Goal: Obtain resource: Obtain resource

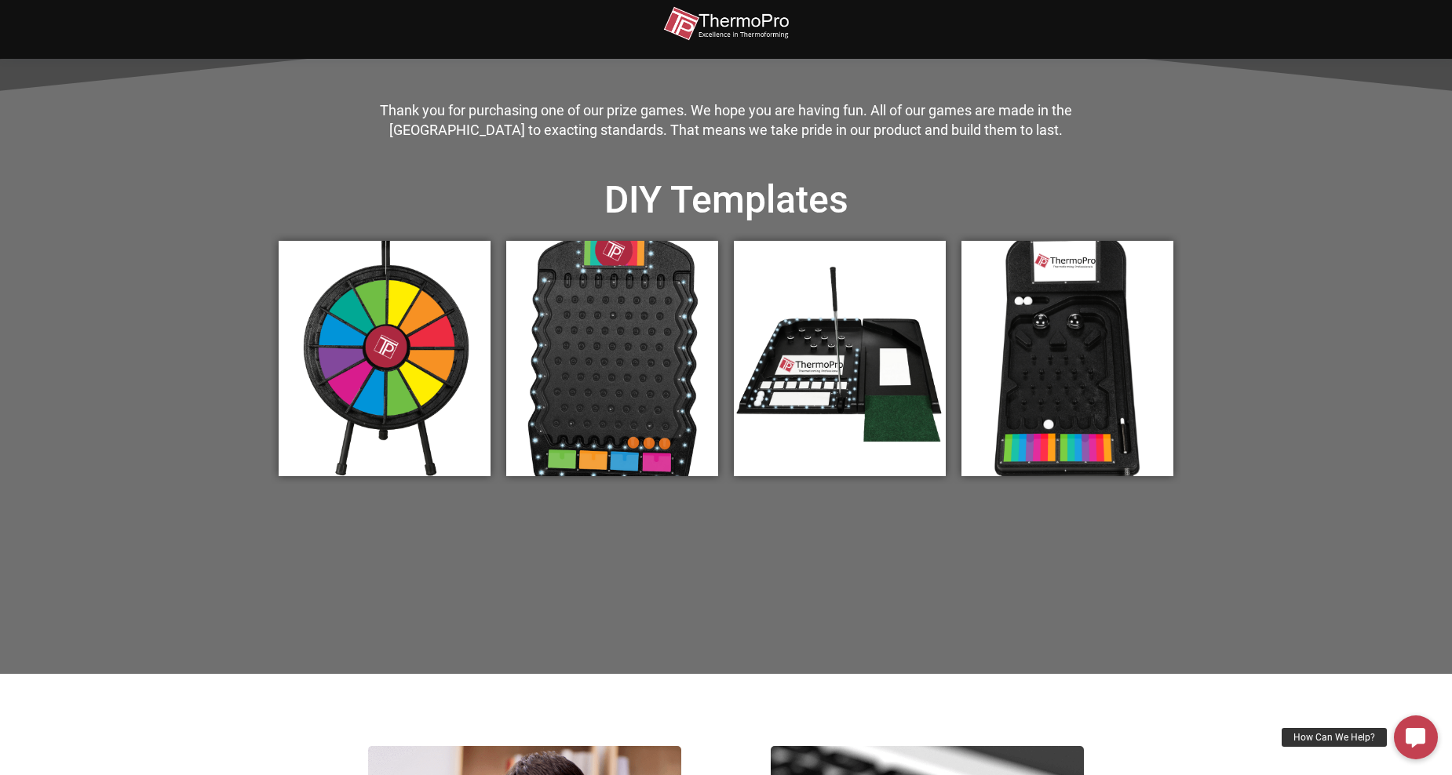
scroll to position [471, 0]
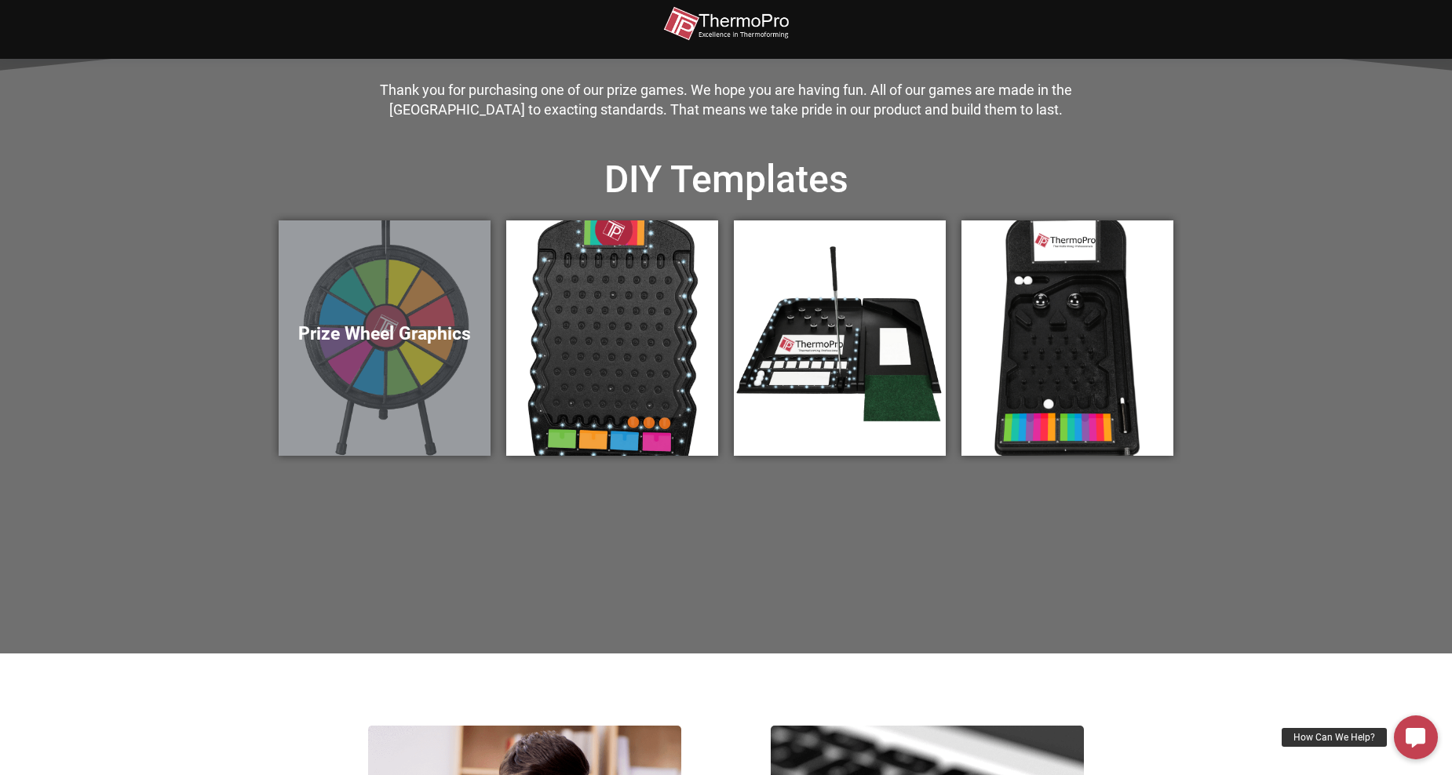
click at [371, 417] on div "Prize Wheel Graphics" at bounding box center [385, 337] width 212 height 235
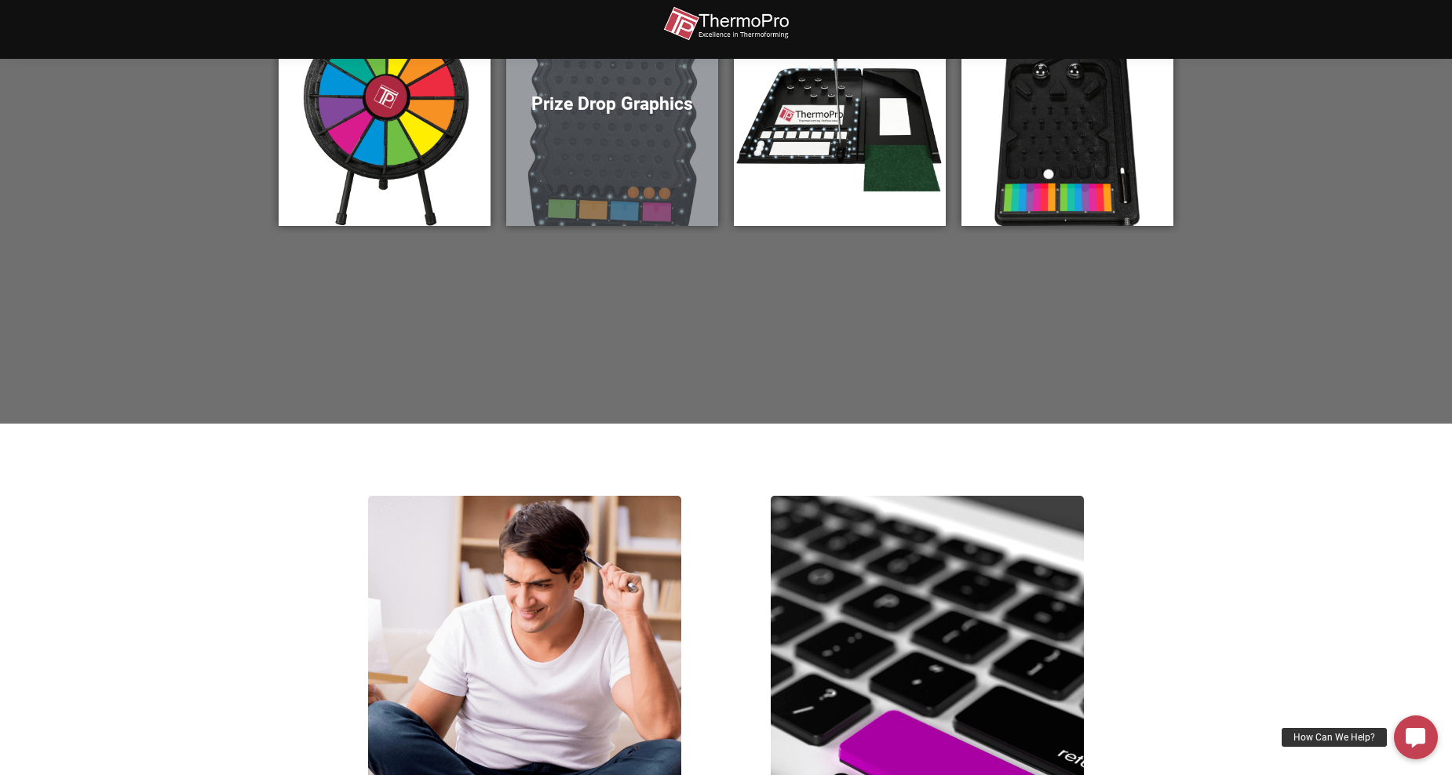
scroll to position [706, 0]
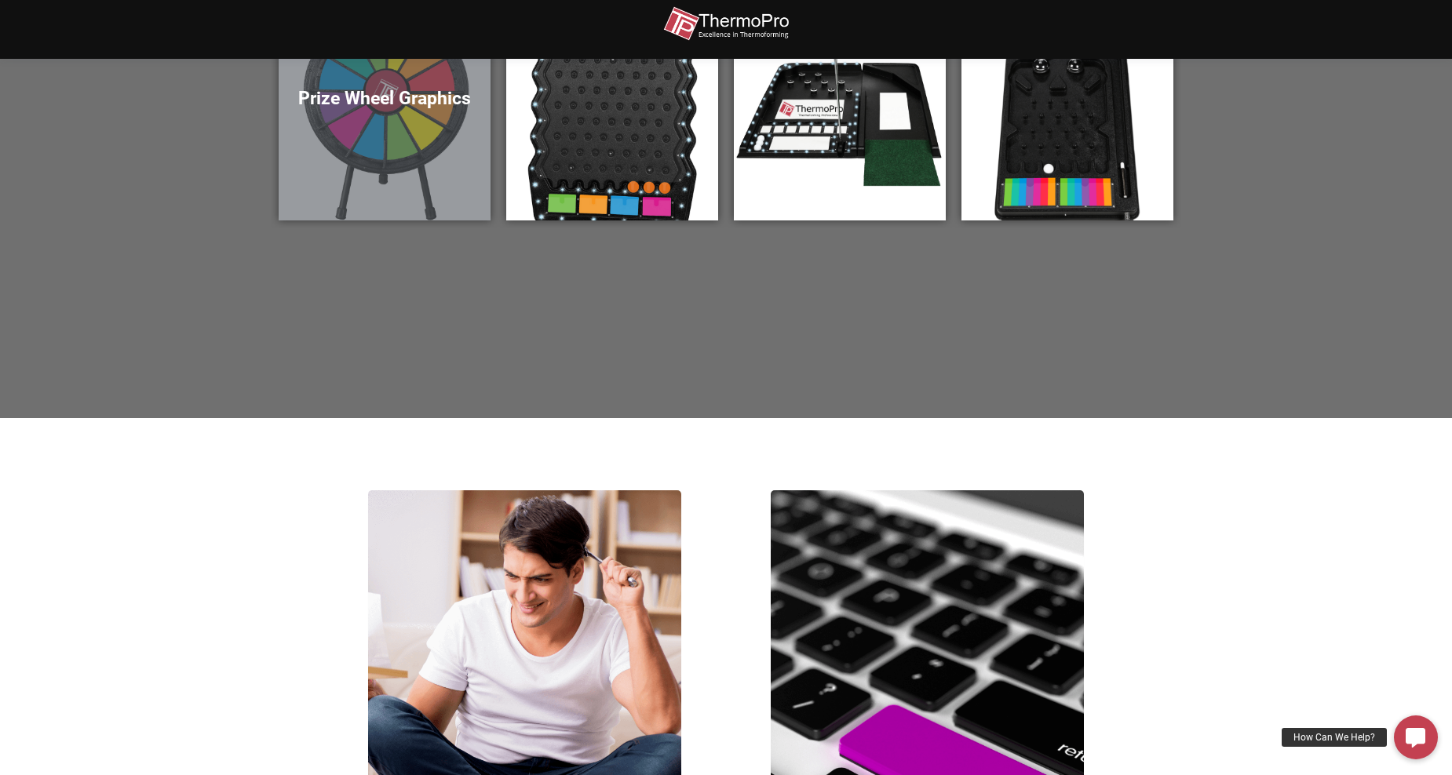
click at [415, 220] on div "Prize Wheel Graphics" at bounding box center [385, 102] width 228 height 251
click at [394, 122] on div "Prize Wheel Graphics" at bounding box center [385, 102] width 212 height 235
click at [373, 166] on div "Prize Wheel Graphics" at bounding box center [385, 102] width 212 height 235
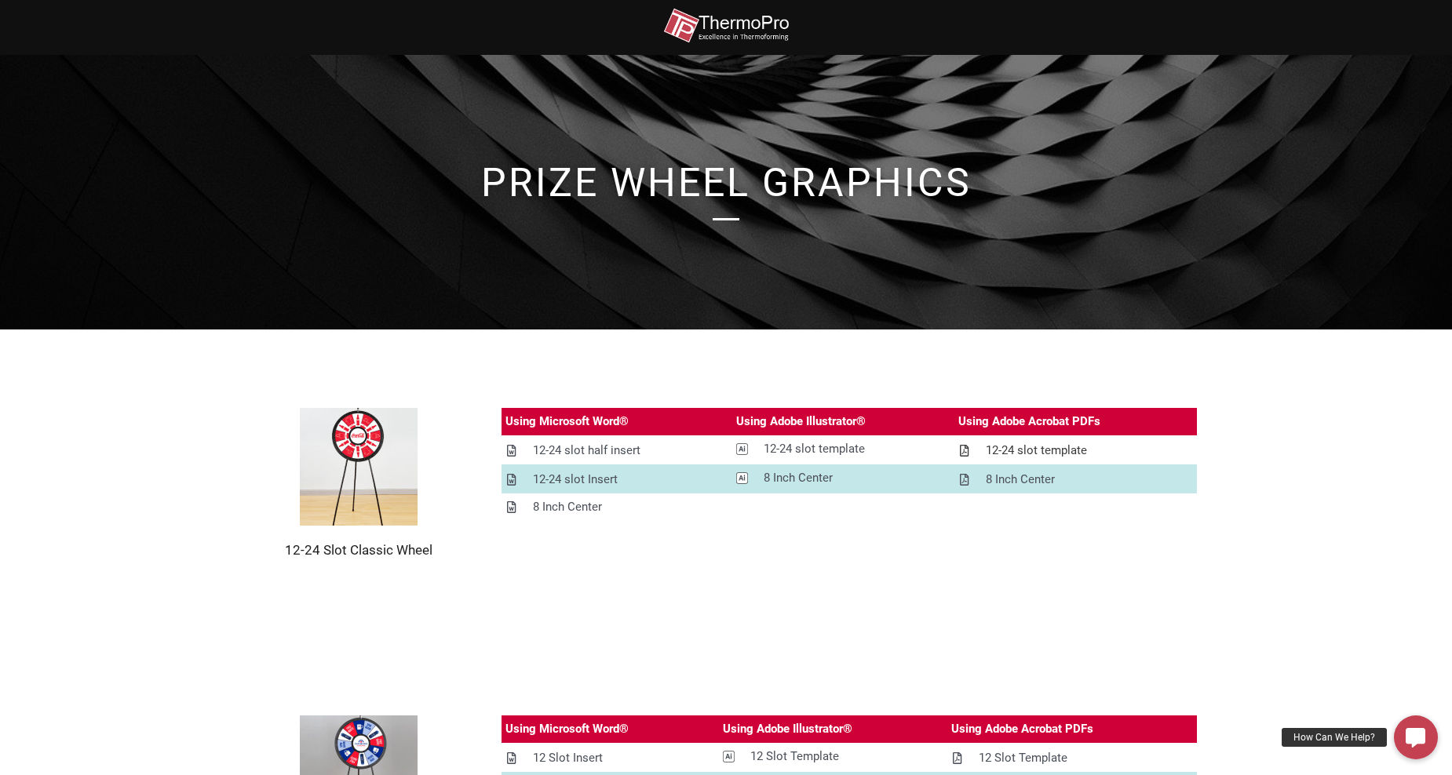
click at [1031, 455] on div "12-24 slot template" at bounding box center [1036, 451] width 101 height 20
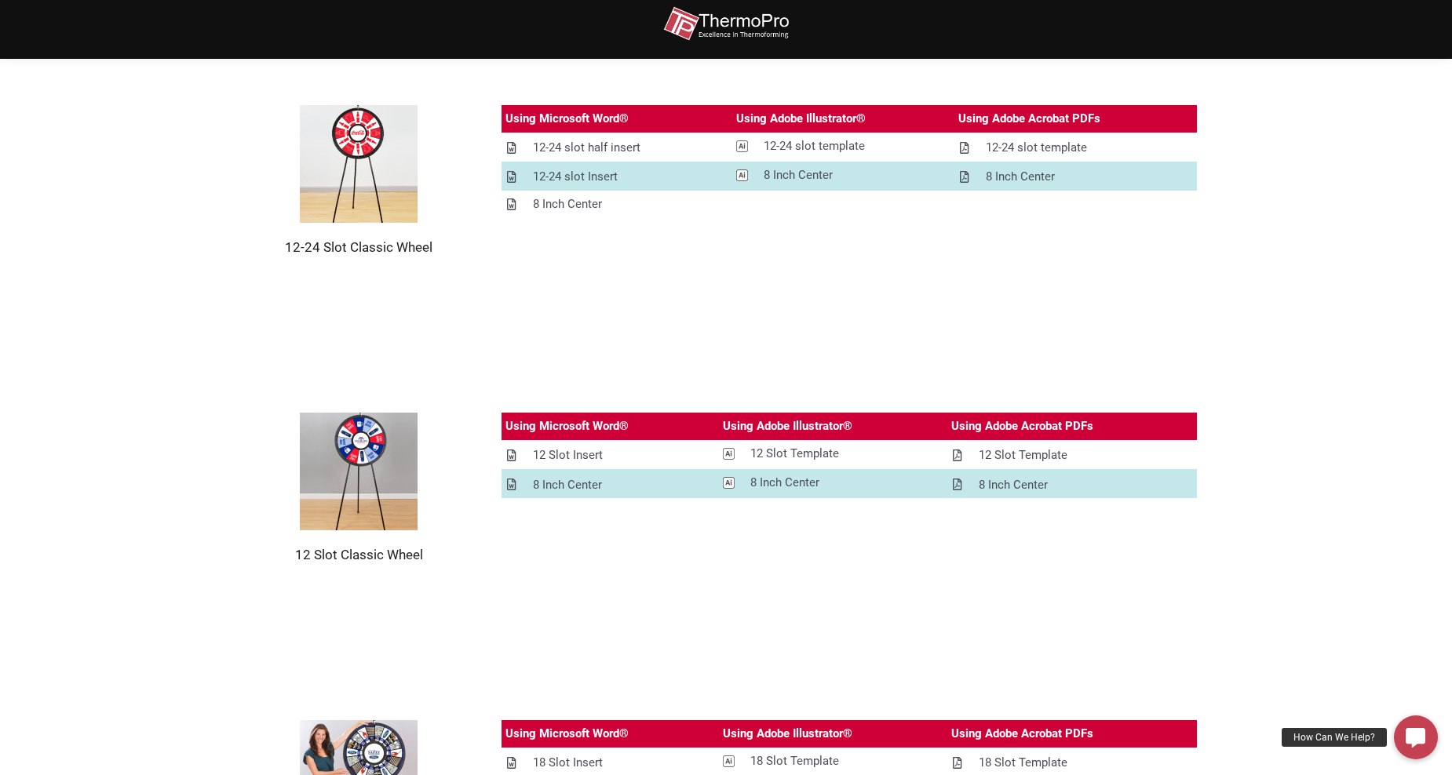
scroll to position [314, 0]
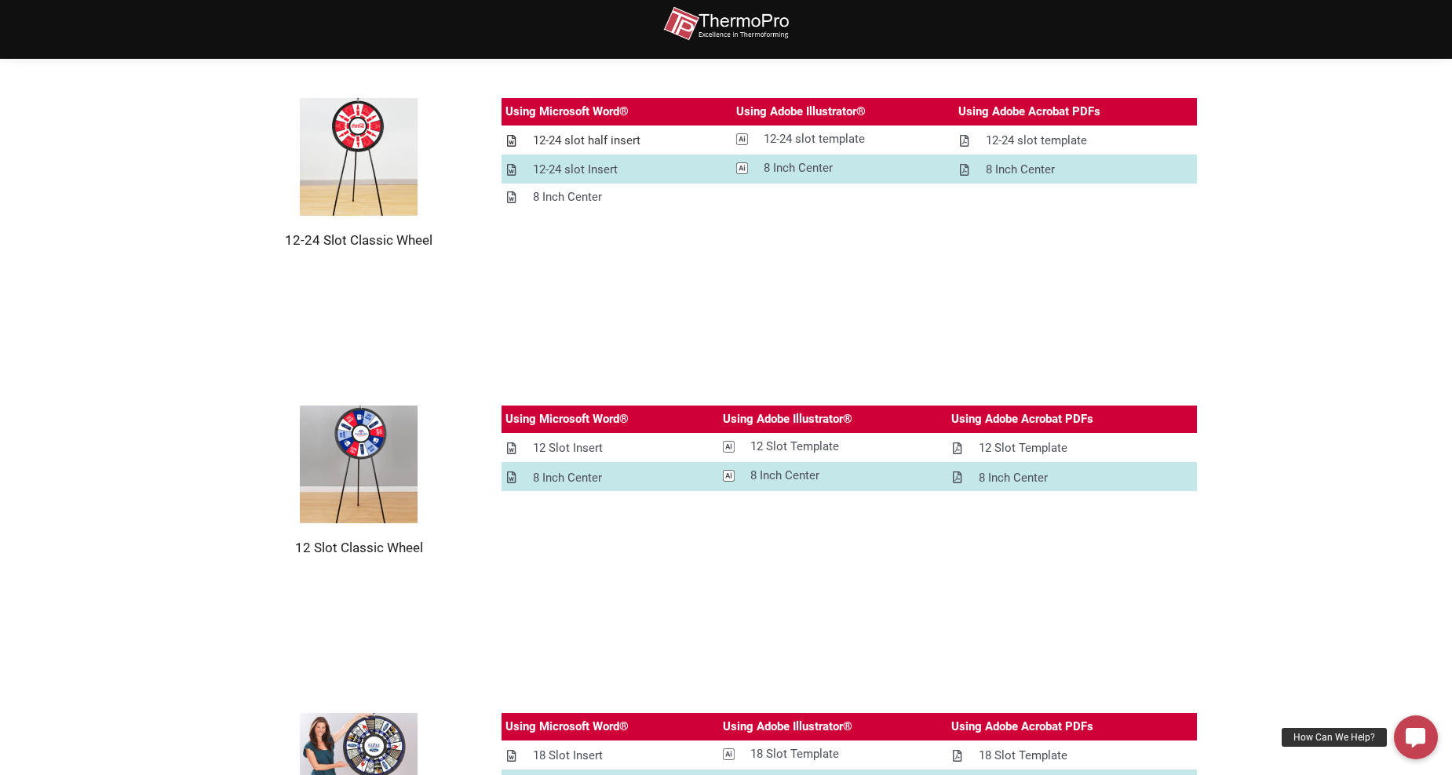
click at [599, 144] on div "12-24 slot half insert" at bounding box center [587, 141] width 108 height 20
click at [1006, 446] on div "12 Slot Template" at bounding box center [1023, 449] width 89 height 20
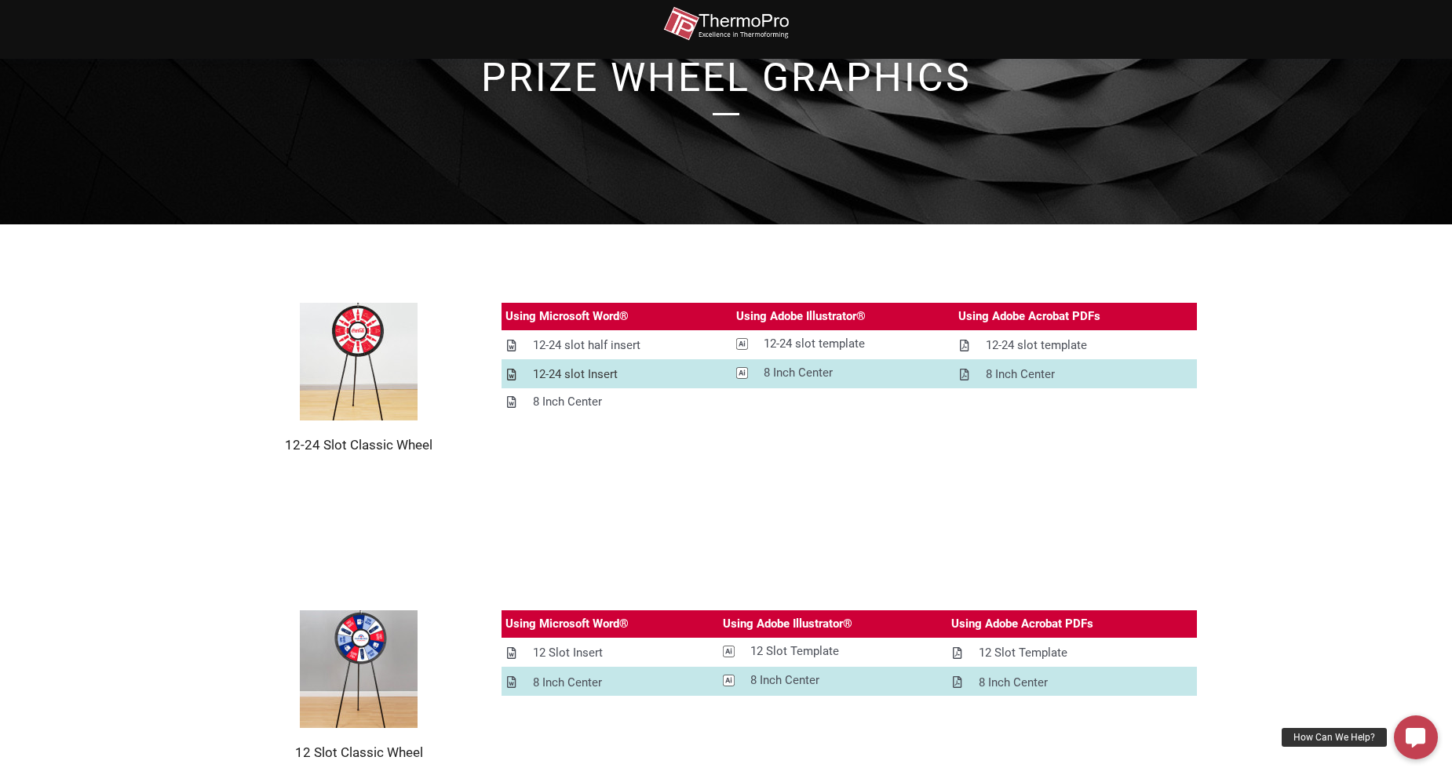
scroll to position [157, 0]
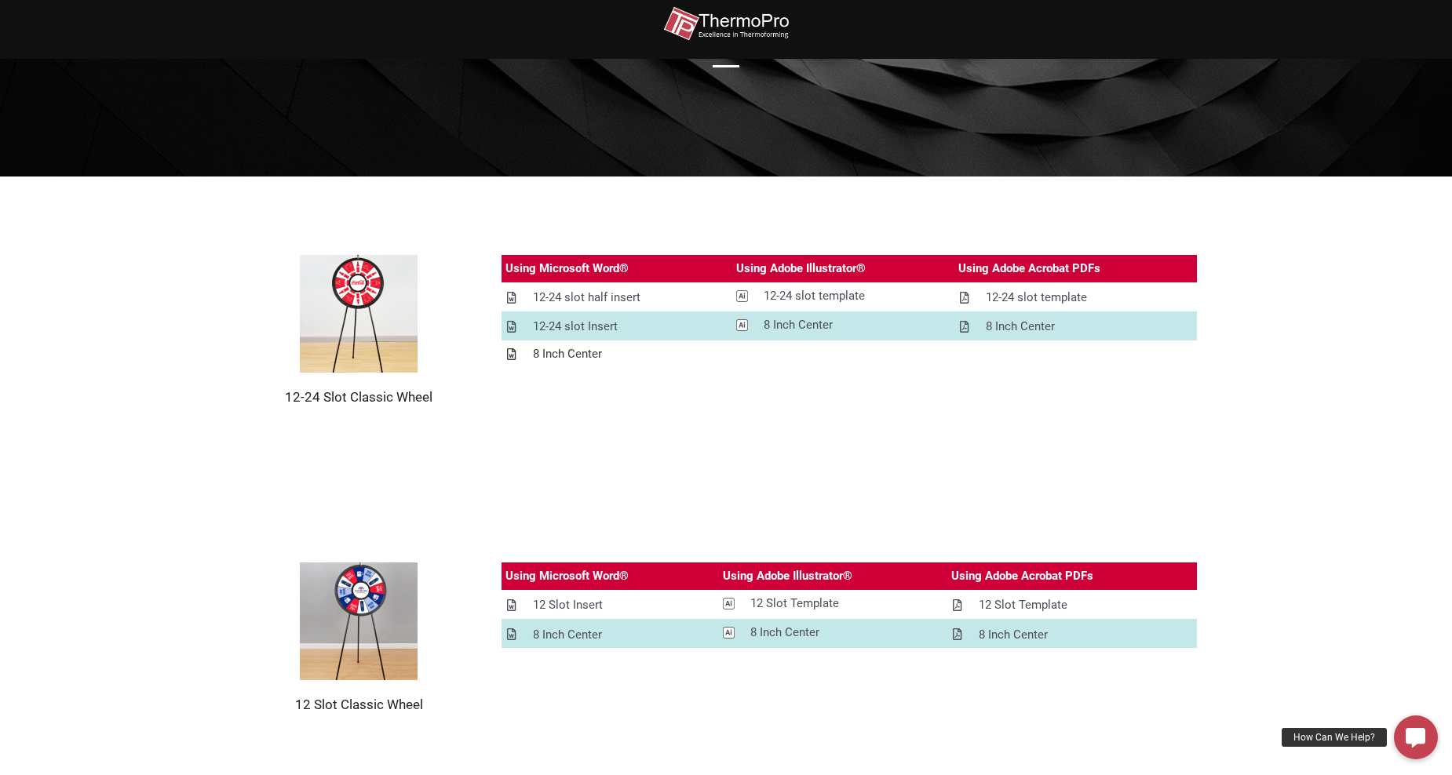
click at [574, 352] on div "8 Inch Center" at bounding box center [567, 354] width 69 height 20
click at [560, 324] on div "12-24 slot Insert" at bounding box center [575, 327] width 85 height 20
click at [572, 604] on div "12 Slot Insert" at bounding box center [568, 606] width 70 height 20
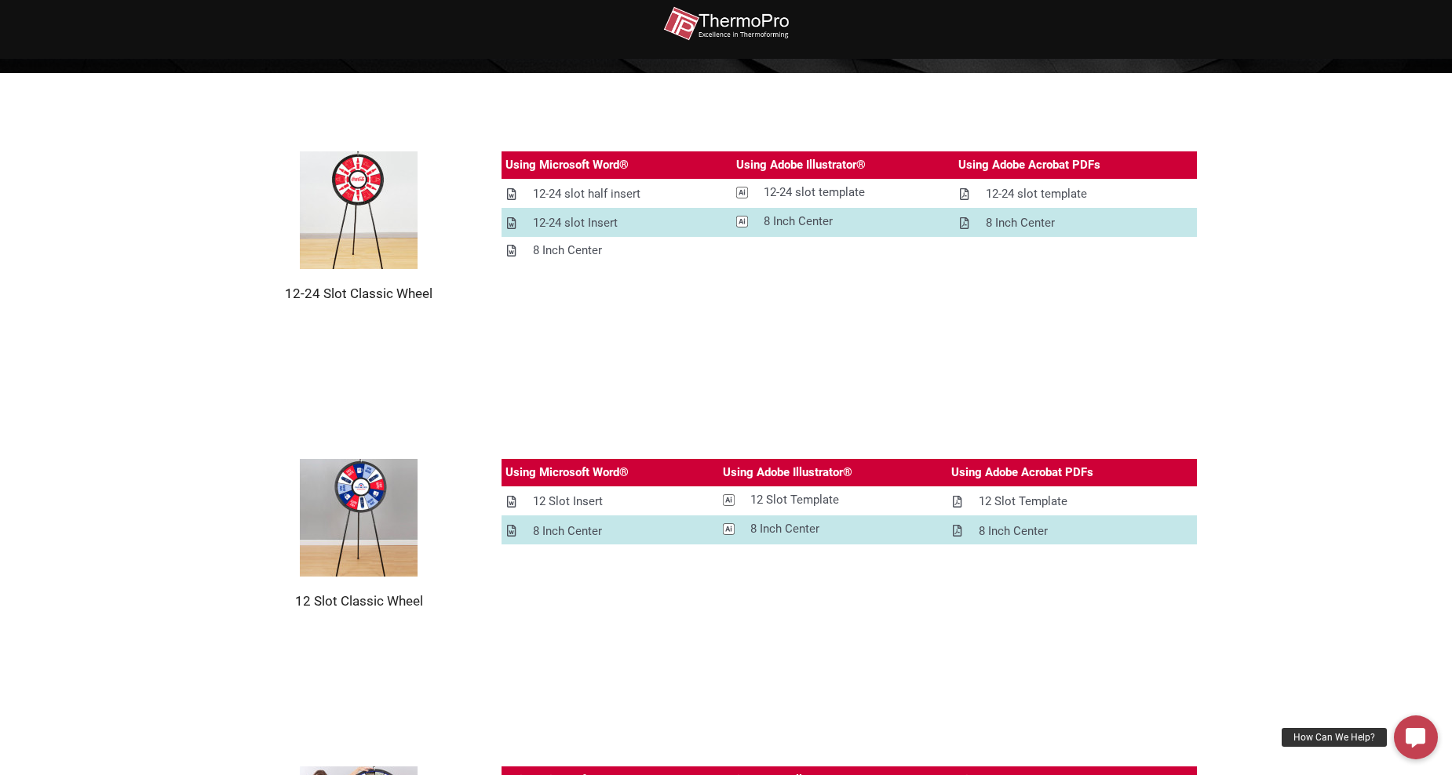
scroll to position [235, 0]
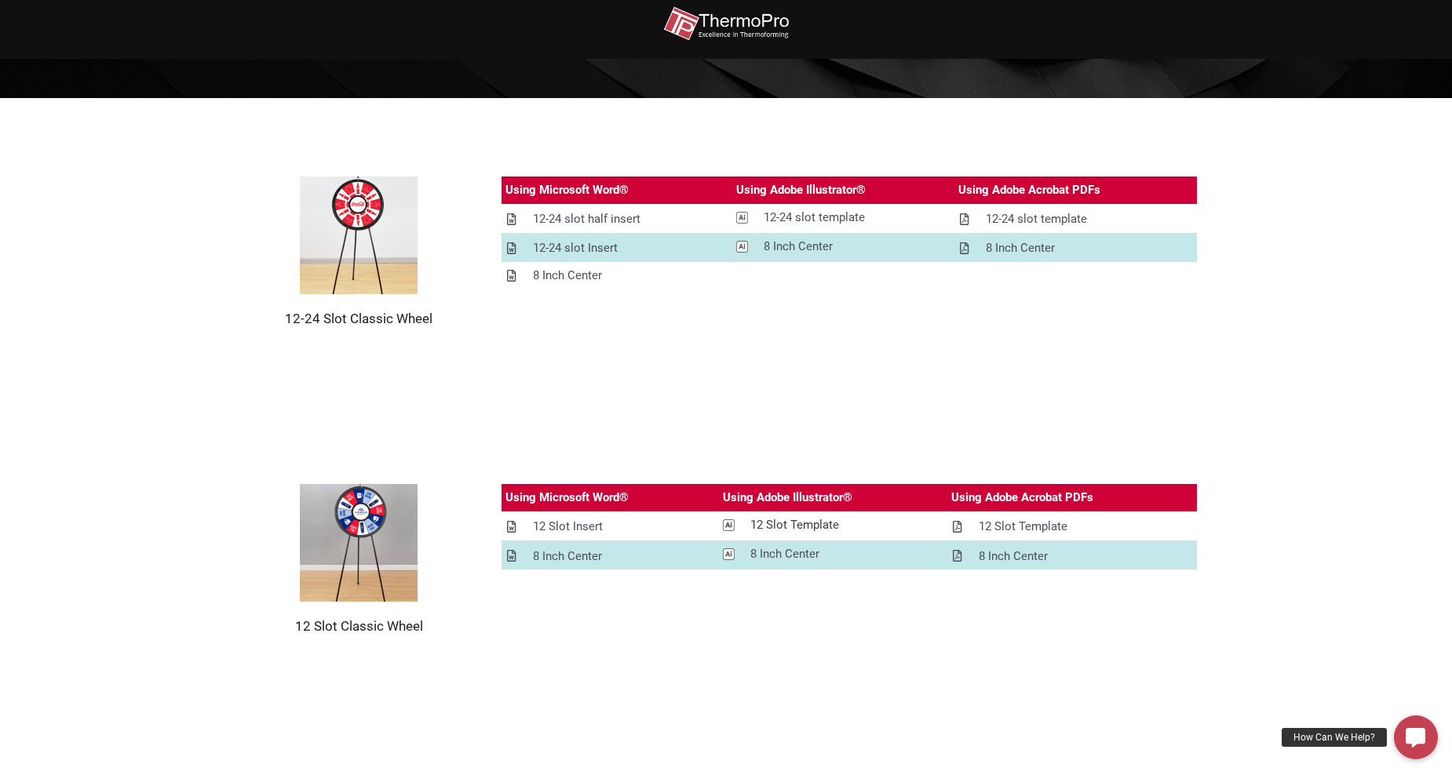
click at [765, 524] on div "12 Slot Template" at bounding box center [794, 526] width 89 height 20
click at [1085, 289] on div "Using Microsoft Word® Using Adobe Illustrator® Using Adobe Acrobat PDFs 12-24 s…" at bounding box center [848, 252] width 695 height 151
click at [553, 529] on div "12 Slot Insert" at bounding box center [568, 527] width 70 height 20
click at [600, 221] on div "12-24 slot half insert" at bounding box center [587, 220] width 108 height 20
click at [569, 253] on div "12-24 slot Insert" at bounding box center [575, 249] width 85 height 20
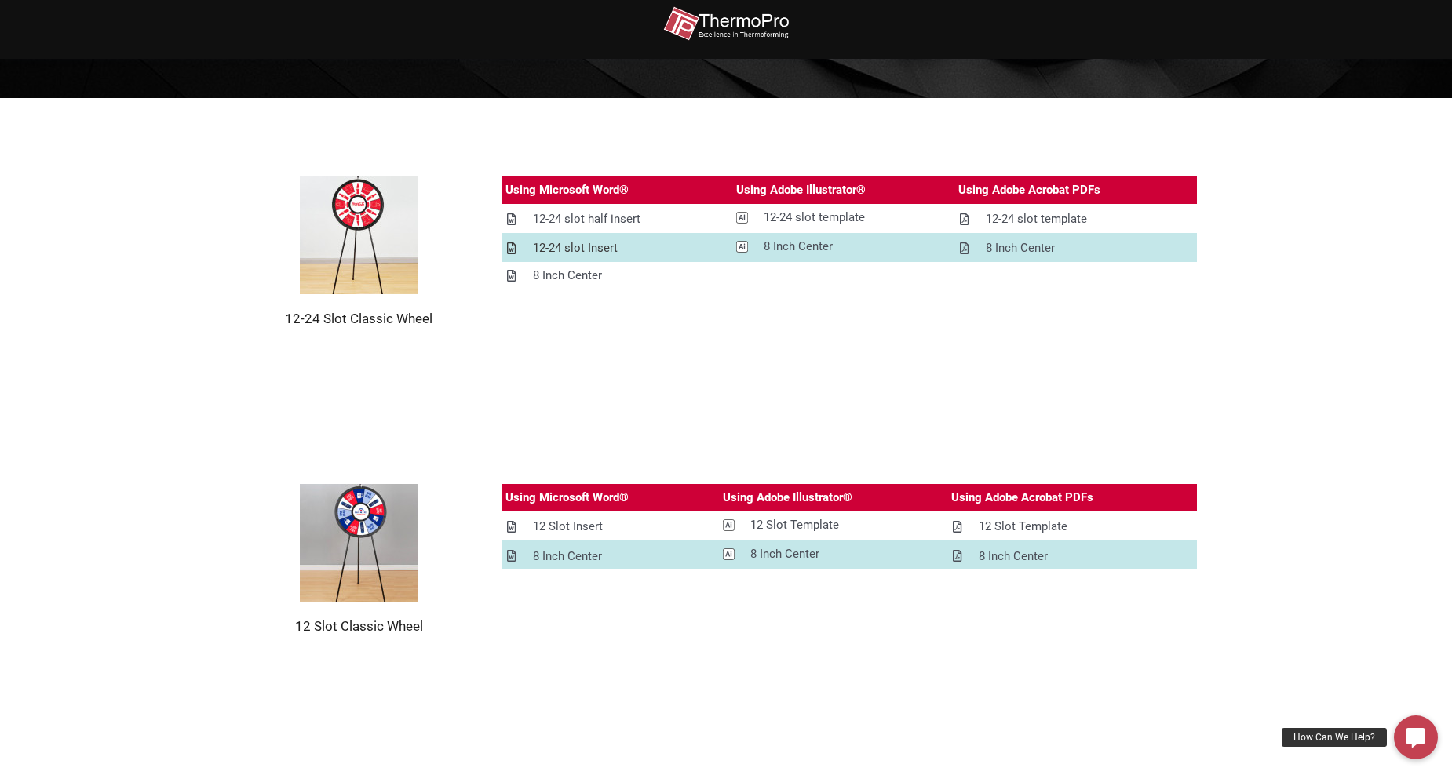
click at [574, 246] on div "12-24 slot Insert" at bounding box center [575, 249] width 85 height 20
click at [585, 224] on div "12-24 slot half insert" at bounding box center [587, 220] width 108 height 20
